Goal: Task Accomplishment & Management: Complete application form

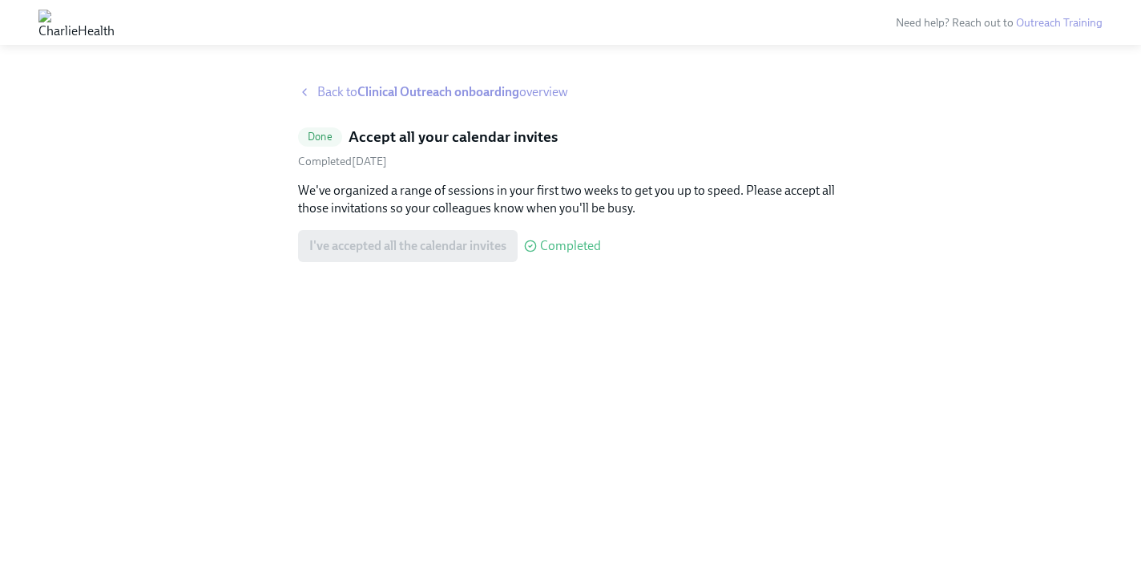
click at [465, 91] on strong "Clinical Outreach onboarding" at bounding box center [438, 91] width 162 height 15
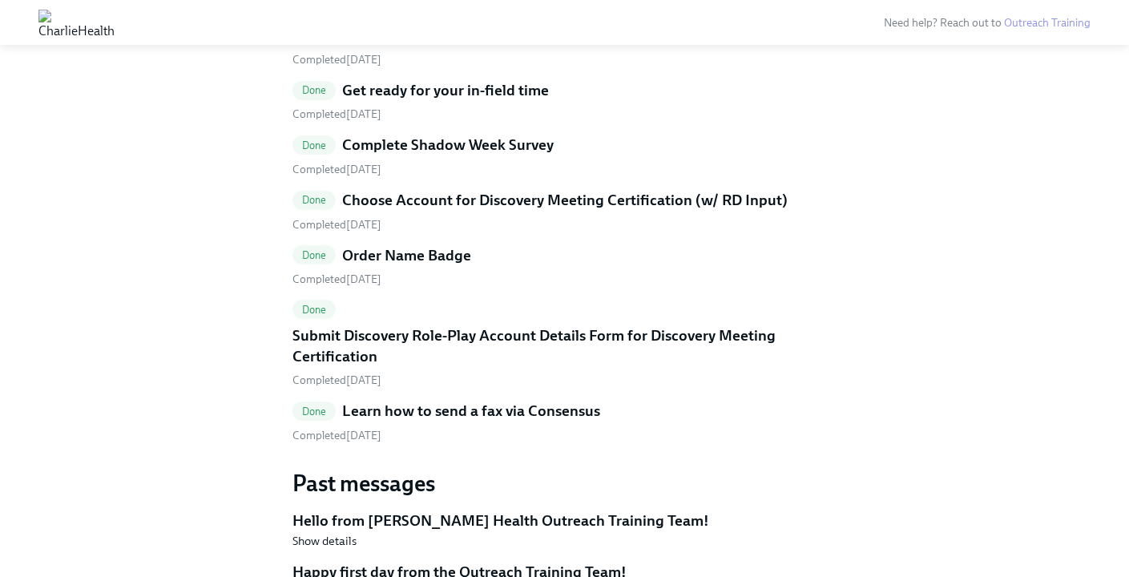
scroll to position [2175, 0]
click at [570, 214] on link "Done Choose Account for Discovery Meeting Certification (w/ RD Input) Completed…" at bounding box center [565, 210] width 545 height 42
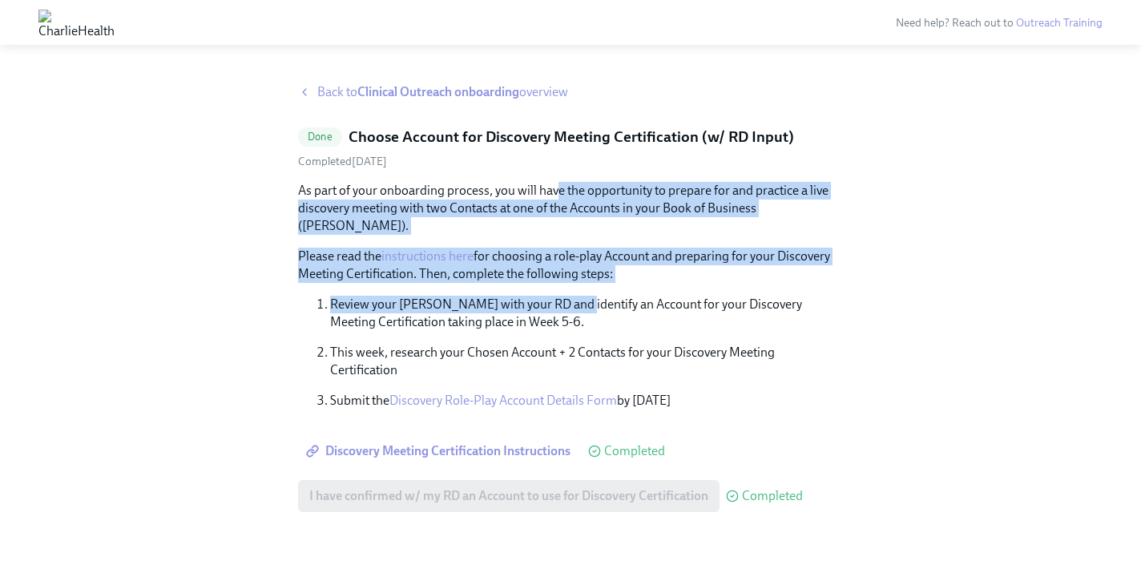
drag, startPoint x: 569, startPoint y: 283, endPoint x: 554, endPoint y: 188, distance: 95.8
click at [554, 188] on div "As part of your onboarding process, you will have the opportunity to prepare fo…" at bounding box center [570, 296] width 545 height 228
click at [554, 188] on p "As part of your onboarding process, you will have the opportunity to prepare fo…" at bounding box center [570, 208] width 545 height 53
drag, startPoint x: 554, startPoint y: 188, endPoint x: 614, endPoint y: 276, distance: 106.0
click at [614, 276] on div "As part of your onboarding process, you will have the opportunity to prepare fo…" at bounding box center [570, 296] width 545 height 228
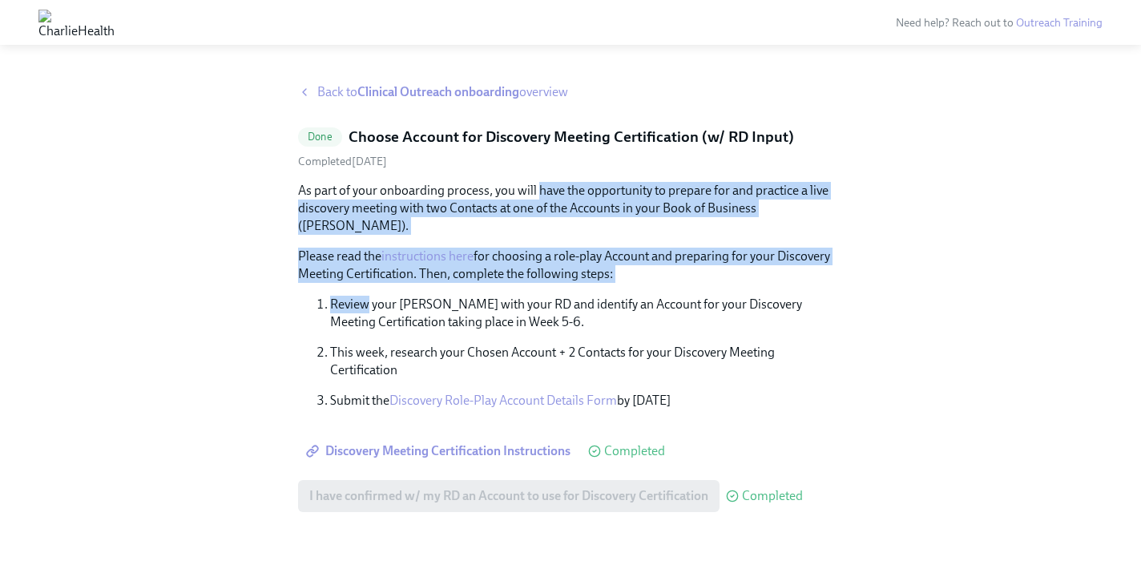
click at [614, 276] on div "As part of your onboarding process, you will have the opportunity to prepare fo…" at bounding box center [570, 296] width 545 height 228
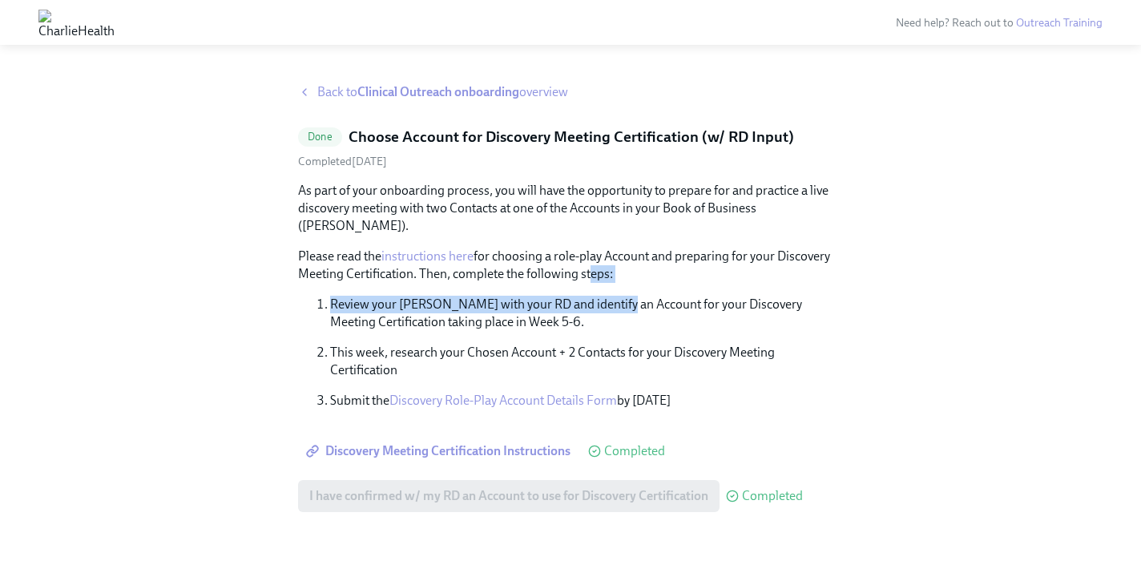
drag, startPoint x: 623, startPoint y: 287, endPoint x: 588, endPoint y: 252, distance: 48.7
click at [588, 252] on div "As part of your onboarding process, you will have the opportunity to prepare fo…" at bounding box center [570, 296] width 545 height 228
click at [588, 252] on p "Please read the instructions here for choosing a role-play Account and preparin…" at bounding box center [570, 265] width 545 height 35
click at [526, 393] on link "Discovery Role-Play Account Details Form" at bounding box center [504, 400] width 228 height 15
click at [503, 109] on div "Back to Clinical Outreach onboarding overview Done Choose Account for Discovery…" at bounding box center [570, 316] width 545 height 467
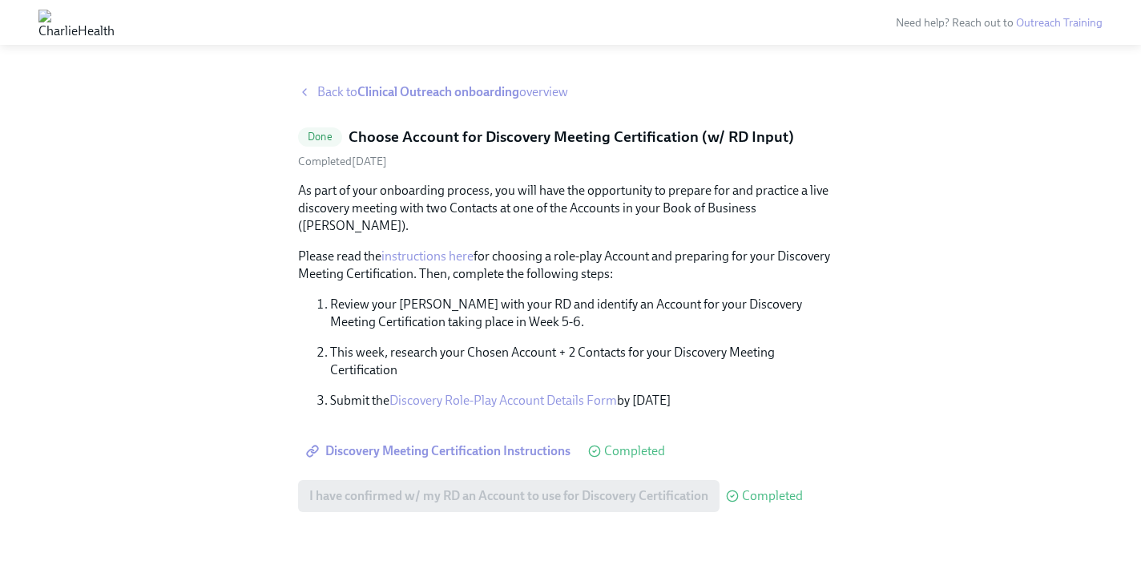
click at [503, 97] on strong "Clinical Outreach onboarding" at bounding box center [438, 91] width 162 height 15
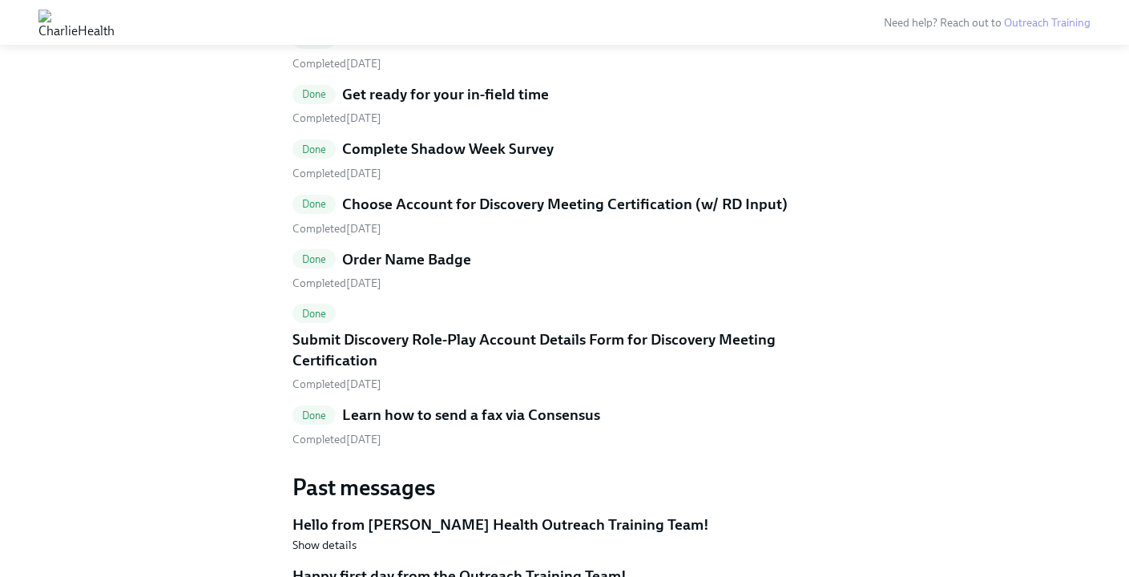
scroll to position [2169, 0]
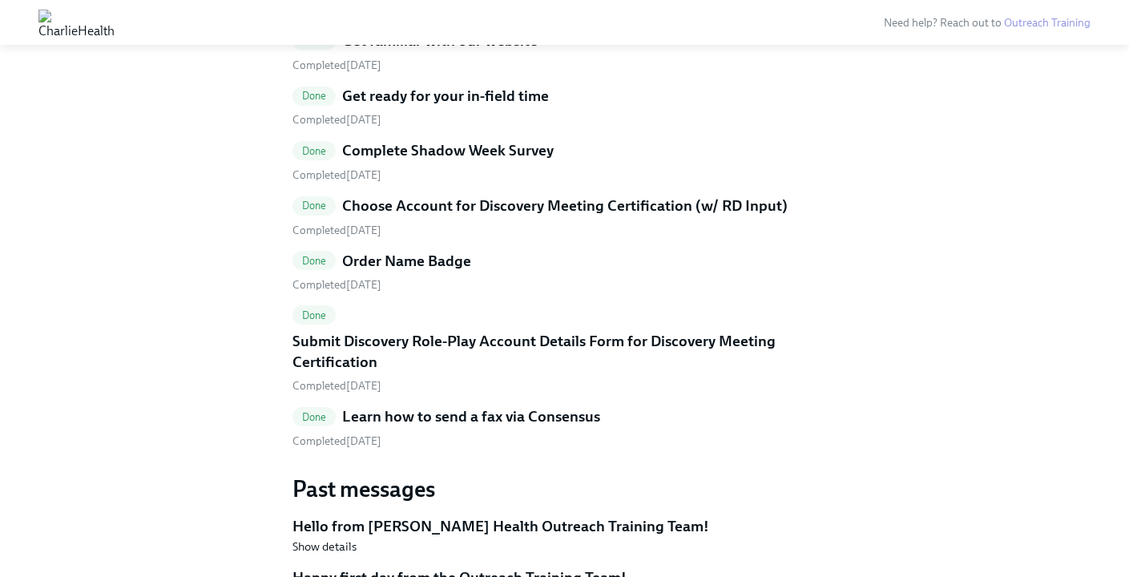
click at [503, 348] on h5 "Submit Discovery Role-Play Account Details Form for Discovery Meeting Certifica…" at bounding box center [565, 351] width 545 height 41
